Goal: Find specific page/section: Find specific page/section

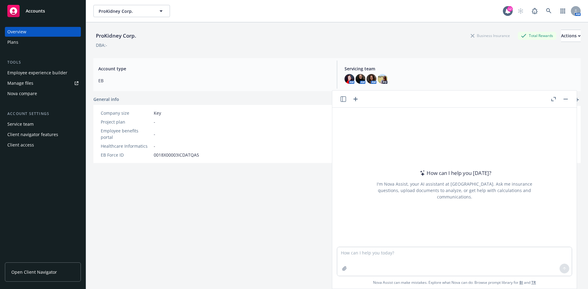
click at [491, 55] on div "ProKidney Corp. Business Insurance Total Rewards Actions DBA: - Account type EB…" at bounding box center [336, 163] width 487 height 282
click at [496, 64] on div "Servicing team AM AM AM PD" at bounding box center [459, 75] width 241 height 28
click at [563, 98] on button "button" at bounding box center [565, 98] width 7 height 7
